Goal: Task Accomplishment & Management: Complete application form

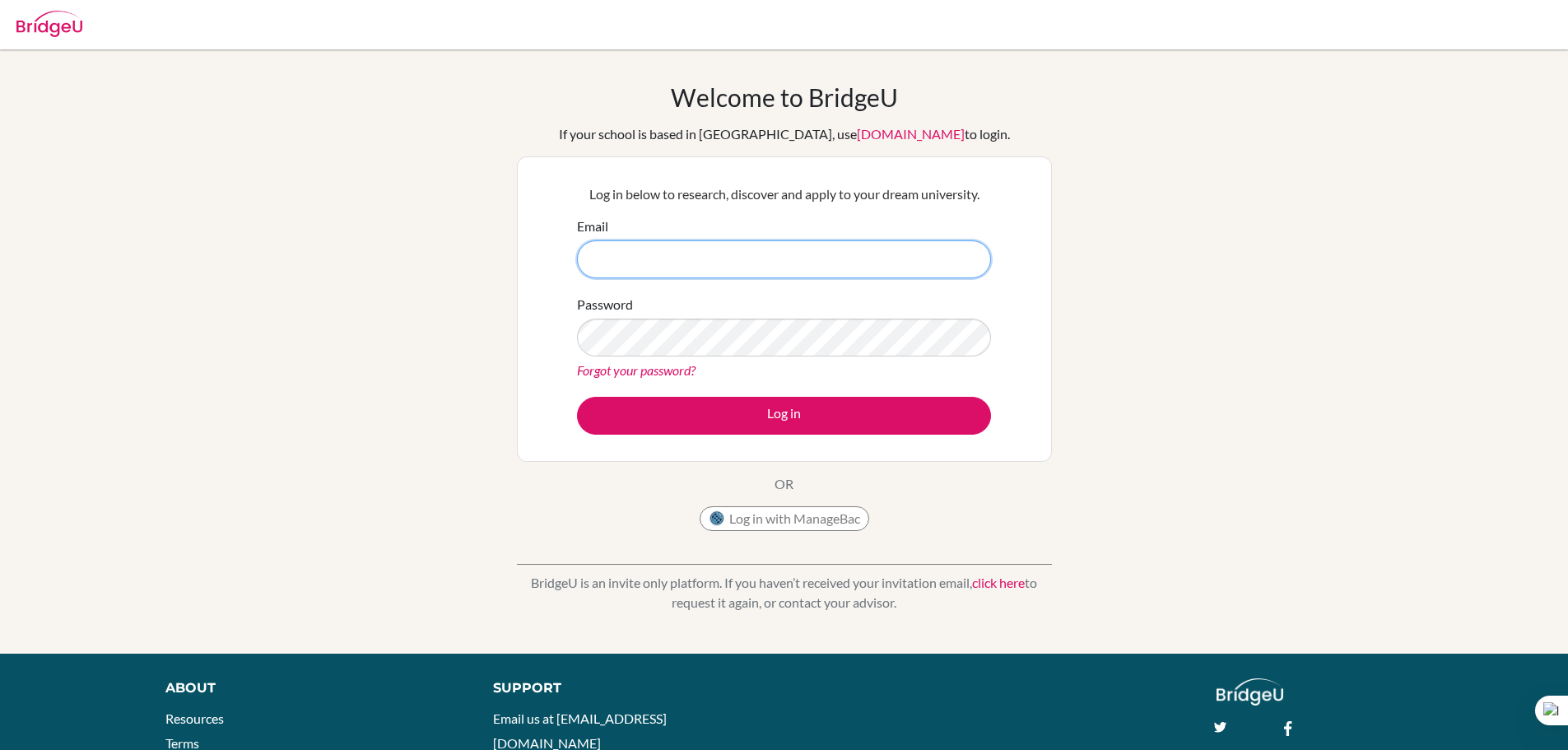
click at [869, 269] on input "Email" at bounding box center [784, 259] width 414 height 38
click at [850, 260] on input "Email" at bounding box center [784, 259] width 414 height 38
click at [734, 265] on input "Email" at bounding box center [784, 259] width 414 height 38
click at [732, 265] on input "Email" at bounding box center [784, 259] width 414 height 38
click at [772, 259] on input "Email" at bounding box center [784, 259] width 414 height 38
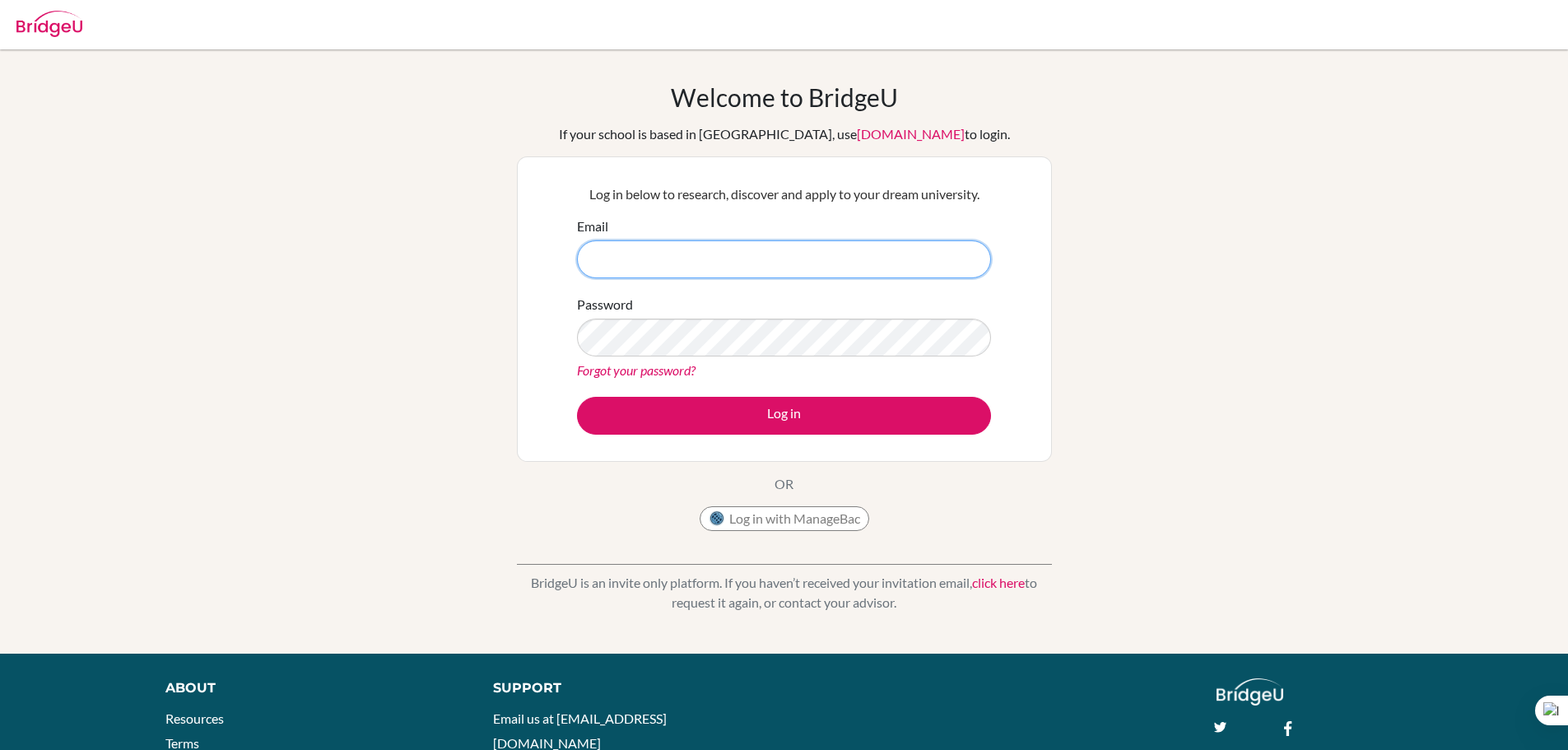
click at [791, 248] on input "Email" at bounding box center [784, 259] width 414 height 38
click at [792, 248] on input "Email" at bounding box center [784, 259] width 414 height 38
drag, startPoint x: 792, startPoint y: 248, endPoint x: 810, endPoint y: 247, distance: 18.0
click at [792, 248] on input "Email" at bounding box center [784, 259] width 414 height 38
drag, startPoint x: 1403, startPoint y: 283, endPoint x: 1379, endPoint y: 285, distance: 24.1
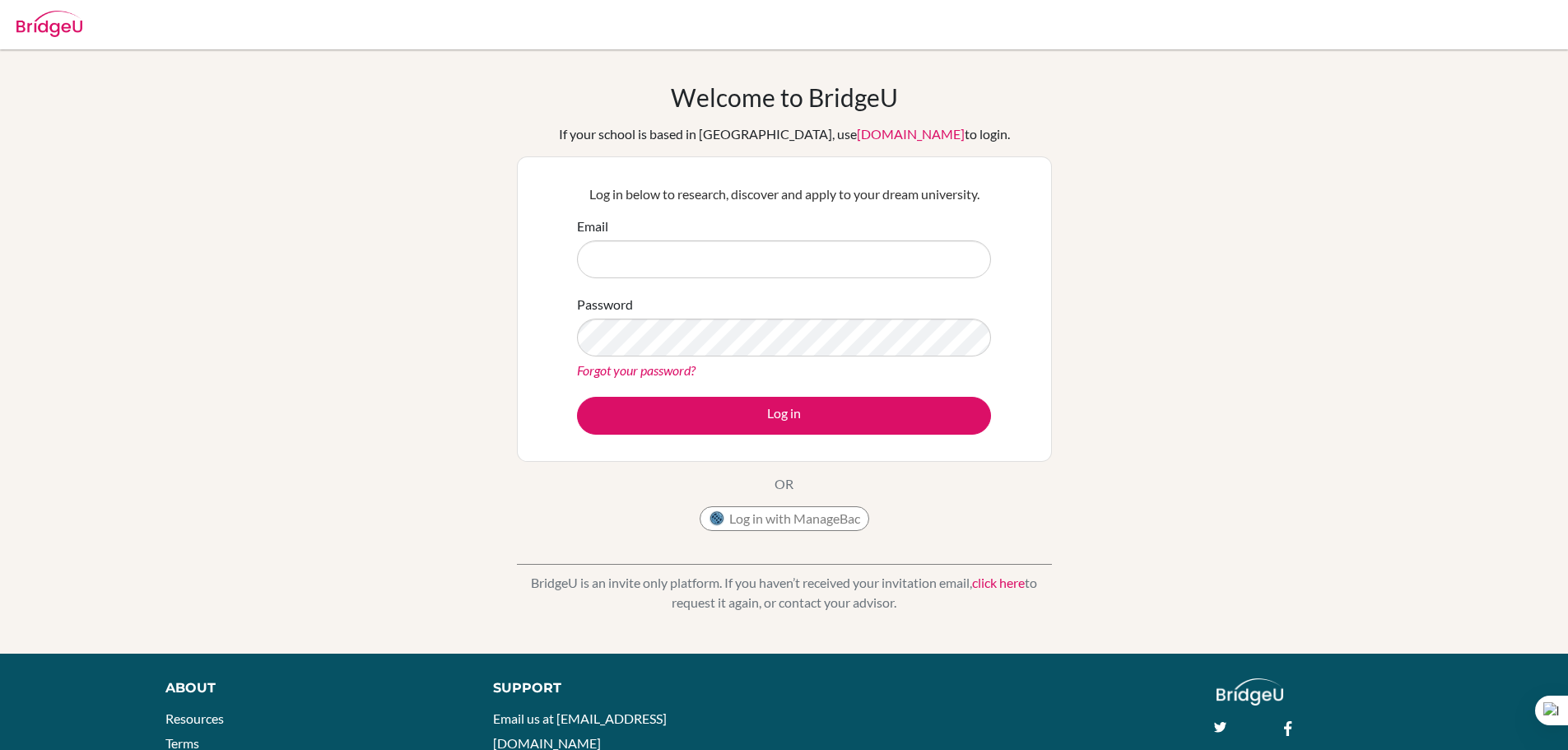
click at [1398, 283] on div "Welcome to [GEOGRAPHIC_DATA] If your school is based in [GEOGRAPHIC_DATA], use …" at bounding box center [784, 351] width 1568 height 539
click at [985, 295] on div "Password Forgot your password?" at bounding box center [784, 337] width 414 height 86
click at [918, 274] on input "Email" at bounding box center [784, 259] width 414 height 38
click at [946, 265] on input "Email" at bounding box center [784, 259] width 414 height 38
click at [1112, 267] on div "Welcome to [GEOGRAPHIC_DATA] If your school is based in [GEOGRAPHIC_DATA], use …" at bounding box center [784, 351] width 1568 height 539
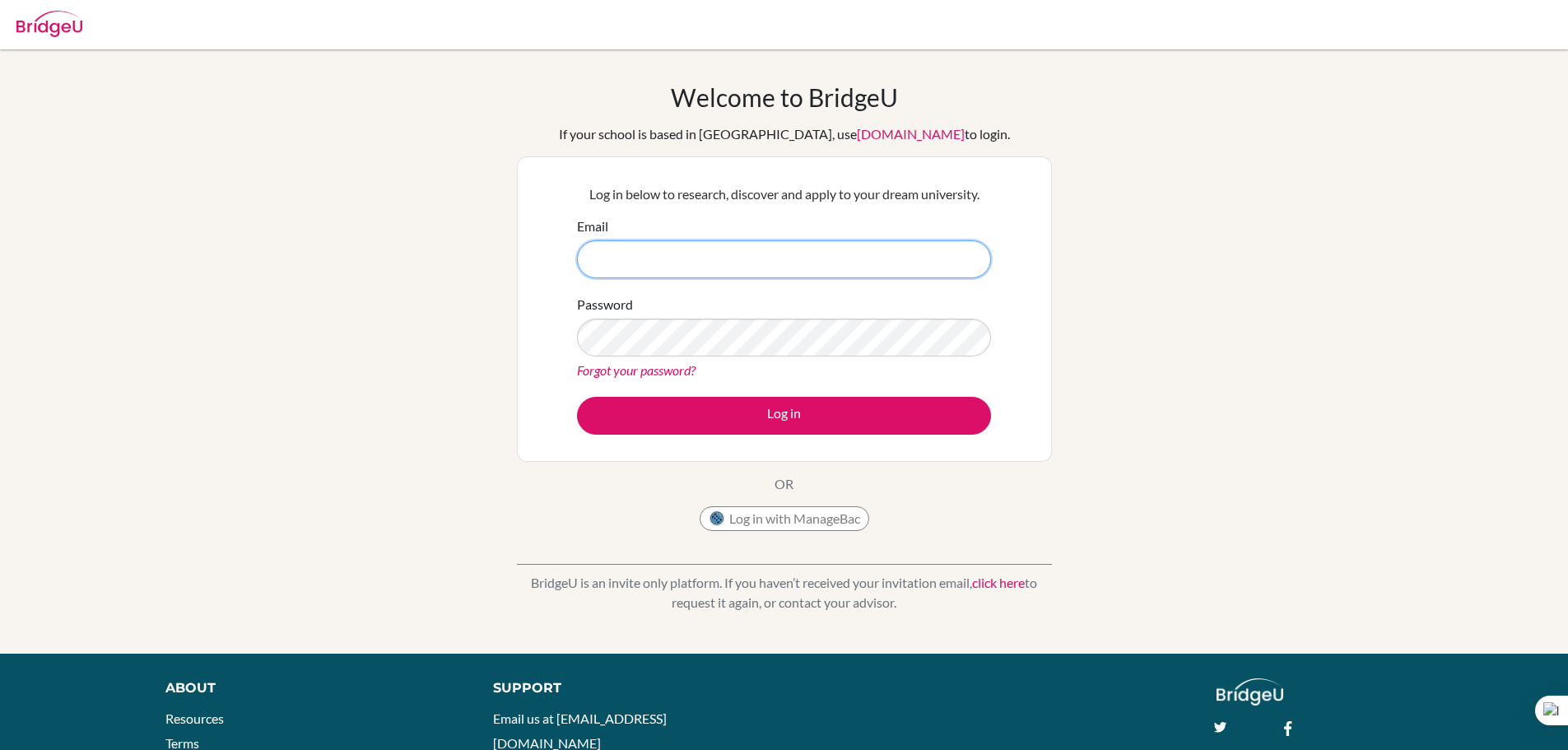
click at [927, 255] on input "Email" at bounding box center [784, 259] width 414 height 38
